Goal: Information Seeking & Learning: Learn about a topic

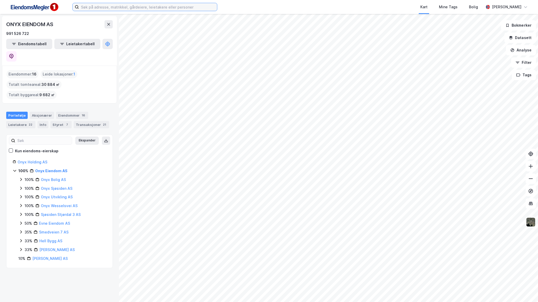
click at [117, 8] on input at bounding box center [148, 7] width 138 height 8
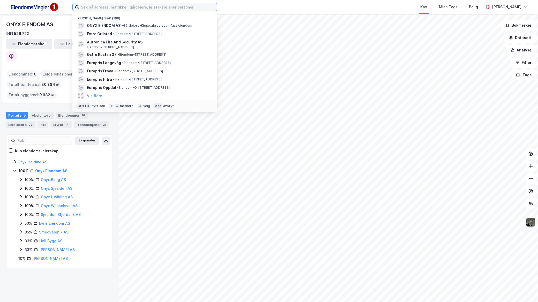
paste input "[PERSON_NAME] 8"
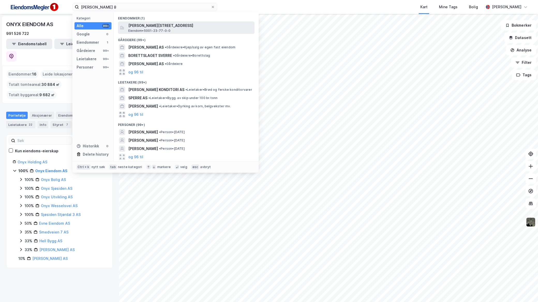
click at [145, 23] on span "[PERSON_NAME][STREET_ADDRESS]" at bounding box center [190, 26] width 124 height 6
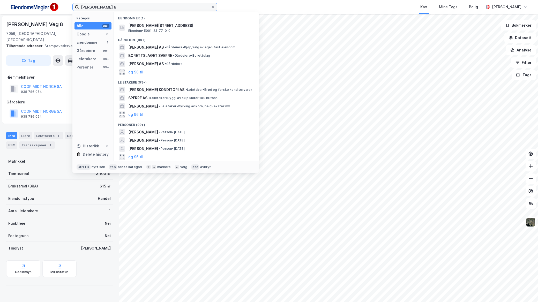
click at [163, 8] on input "[PERSON_NAME] 8" at bounding box center [145, 7] width 132 height 8
paste input "[URL][DOMAIN_NAME]"
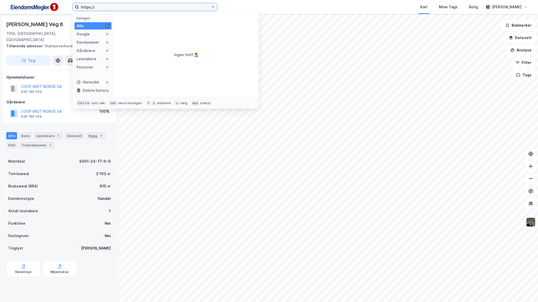
type input "https"
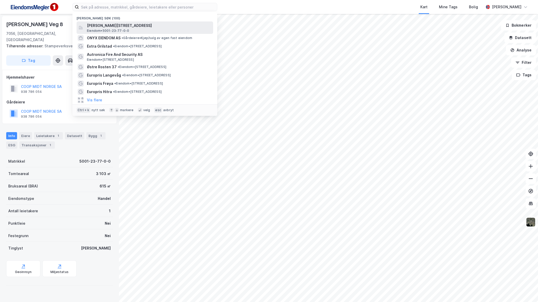
click at [164, 25] on span "[PERSON_NAME][STREET_ADDRESS]" at bounding box center [149, 26] width 124 height 6
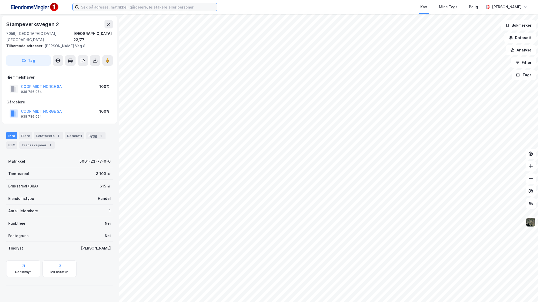
click at [153, 9] on input at bounding box center [148, 7] width 138 height 8
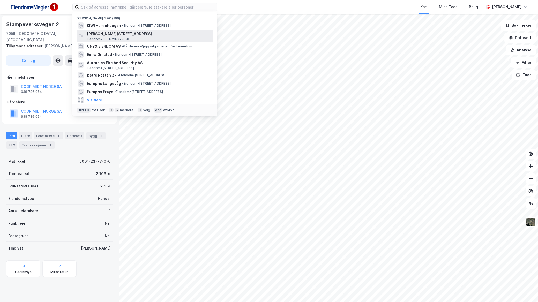
drag, startPoint x: 148, startPoint y: 29, endPoint x: 148, endPoint y: 34, distance: 4.7
click at [148, 34] on div "Nylige søk (100) KIWI Humlehaugen • Eiendom • [STREET_ADDRESS][PERSON_NAME] • 5…" at bounding box center [144, 64] width 145 height 104
click at [148, 34] on span "[PERSON_NAME][STREET_ADDRESS]" at bounding box center [149, 34] width 124 height 6
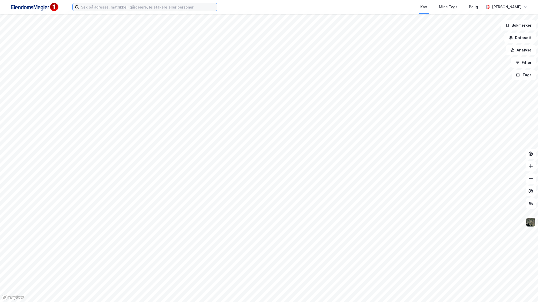
click at [160, 9] on input at bounding box center [148, 7] width 138 height 8
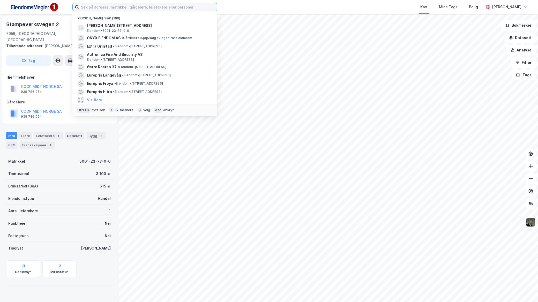
click at [144, 9] on input at bounding box center [148, 7] width 138 height 8
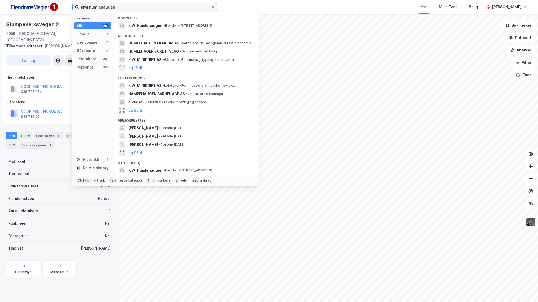
type input "kiwi humlehaugen"
click at [147, 23] on span "KIWI Humlehaugen" at bounding box center [145, 26] width 34 height 6
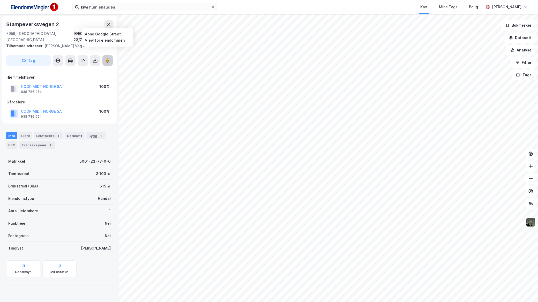
click at [110, 58] on icon at bounding box center [107, 60] width 5 height 5
